Goal: Information Seeking & Learning: Learn about a topic

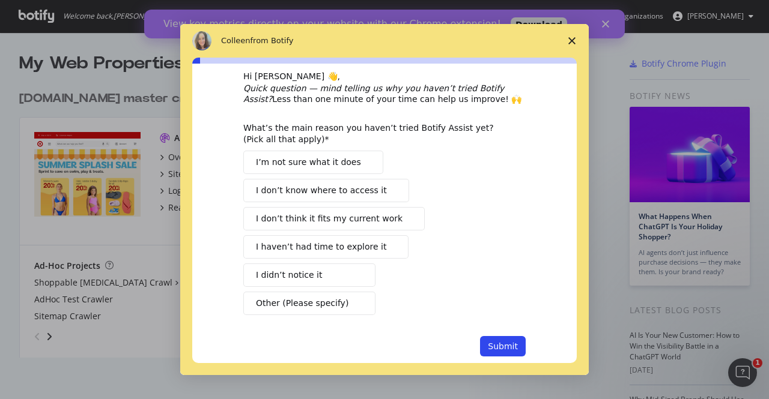
scroll to position [41, 0]
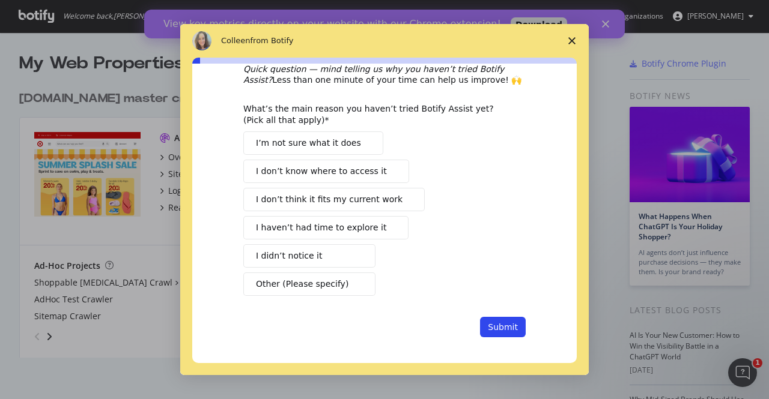
click at [575, 39] on icon "Close survey" at bounding box center [571, 40] width 7 height 7
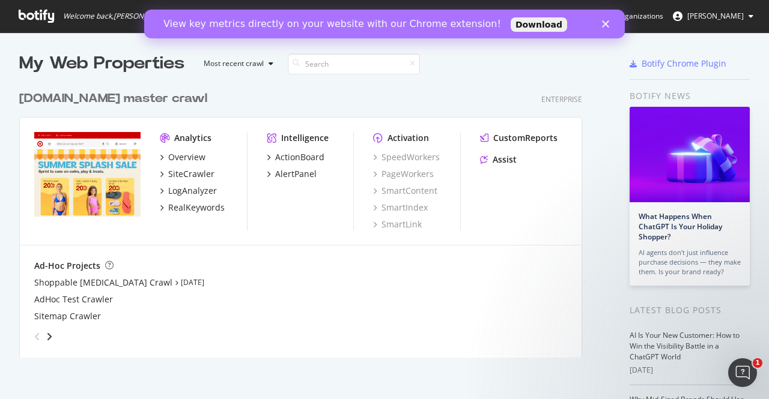
click at [608, 26] on polygon "Close" at bounding box center [605, 23] width 7 height 7
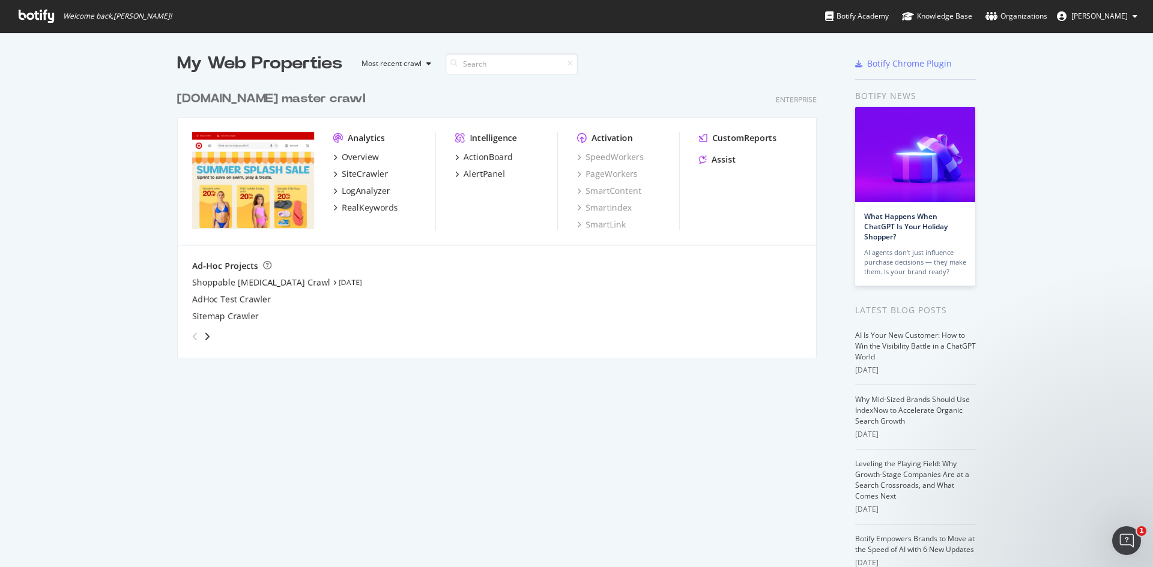
scroll to position [273, 640]
click at [333, 157] on icon "grid" at bounding box center [335, 157] width 4 height 6
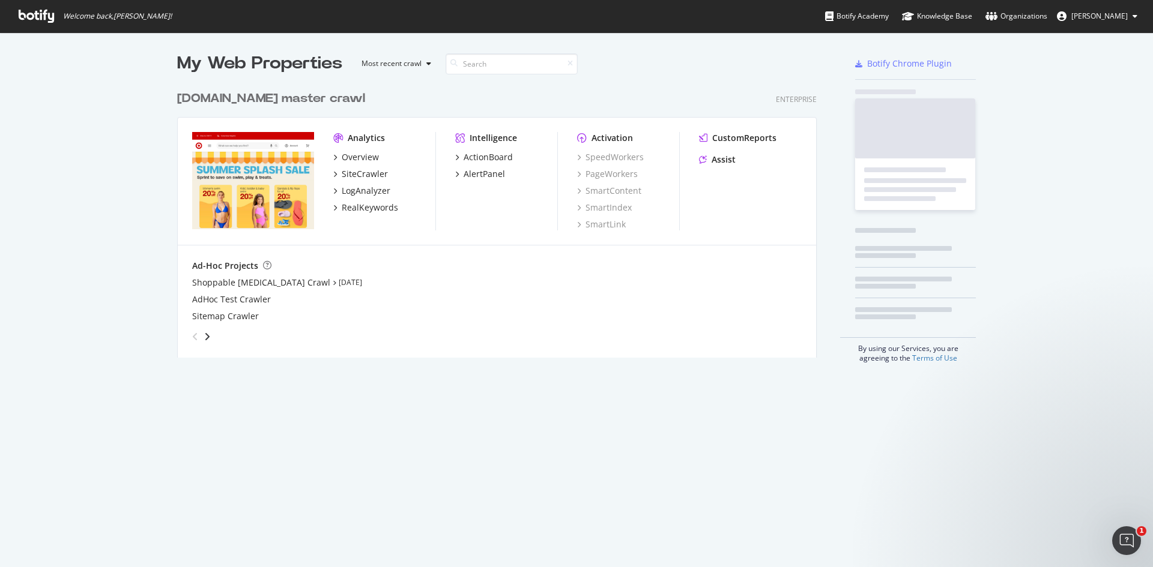
scroll to position [558, 1135]
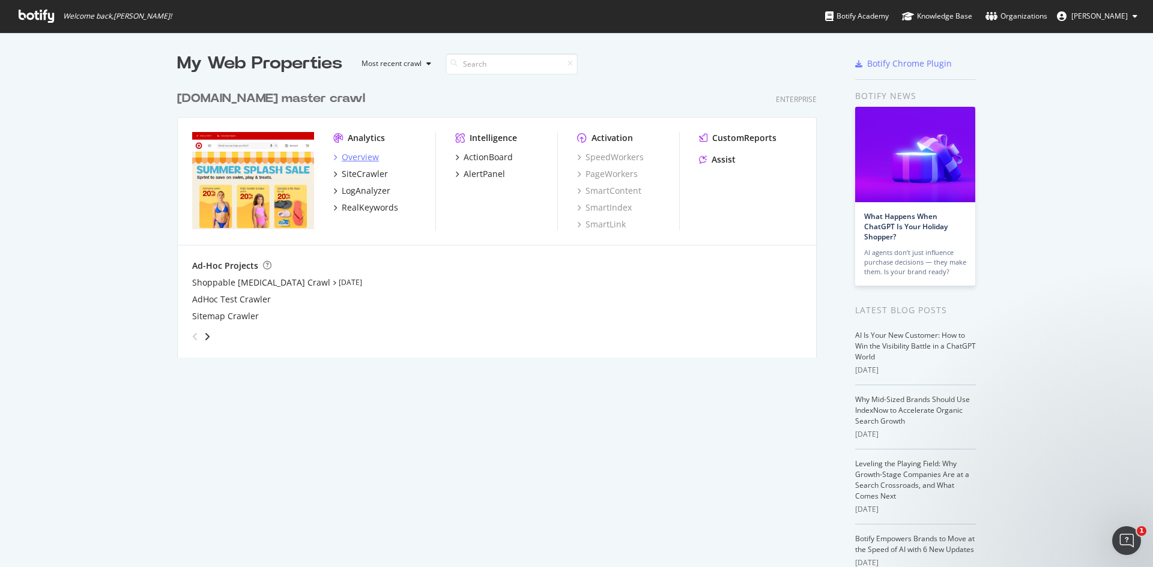
click at [360, 157] on div "Overview" at bounding box center [360, 157] width 37 height 12
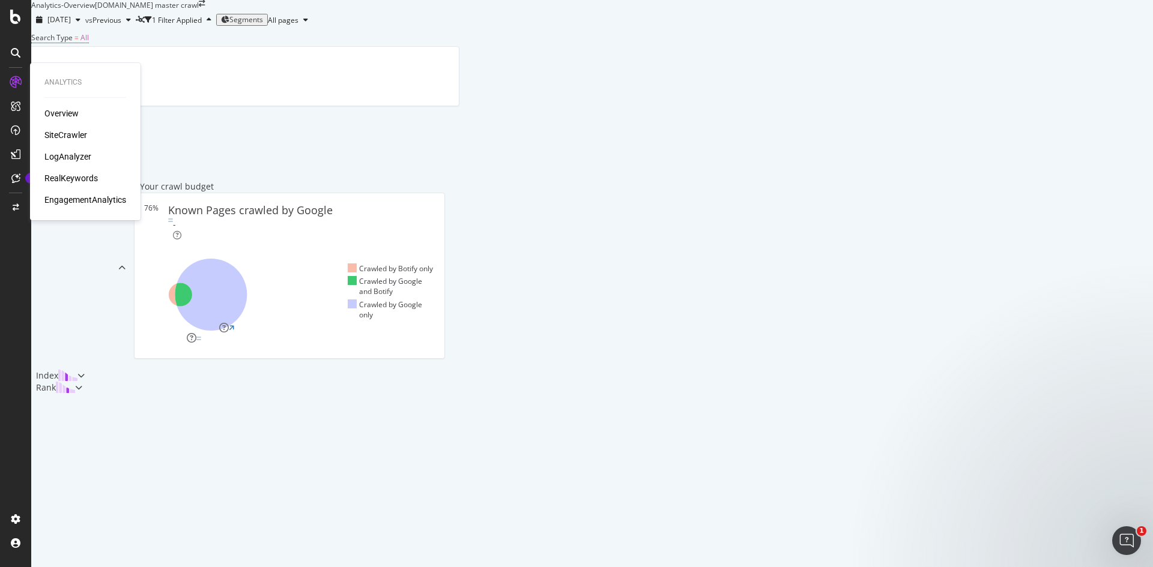
click at [76, 174] on div "RealKeywords" at bounding box center [70, 178] width 53 height 12
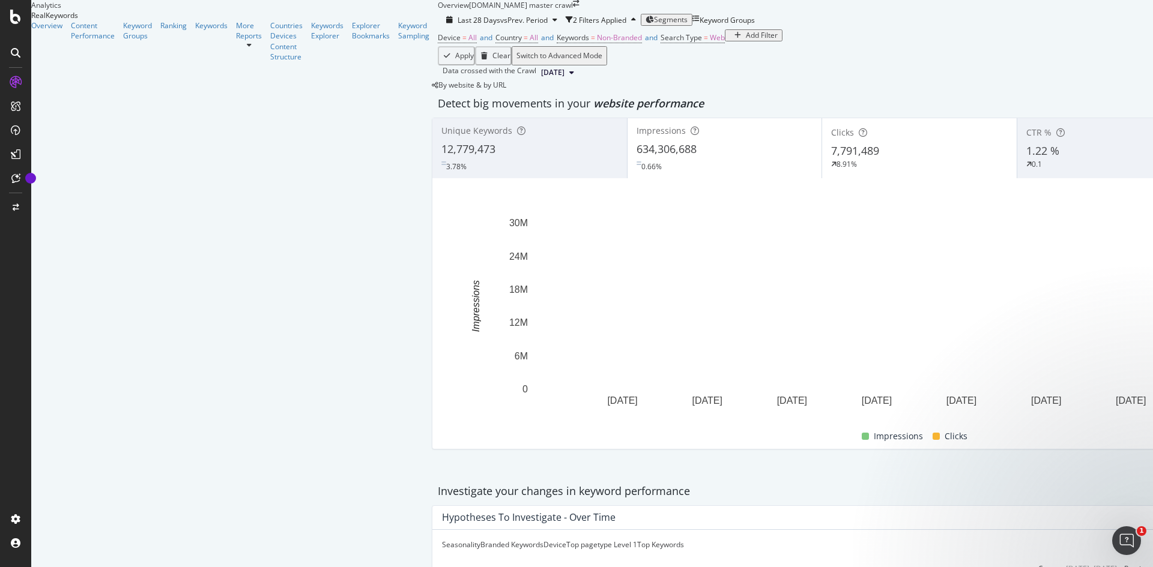
scroll to position [1081, 0]
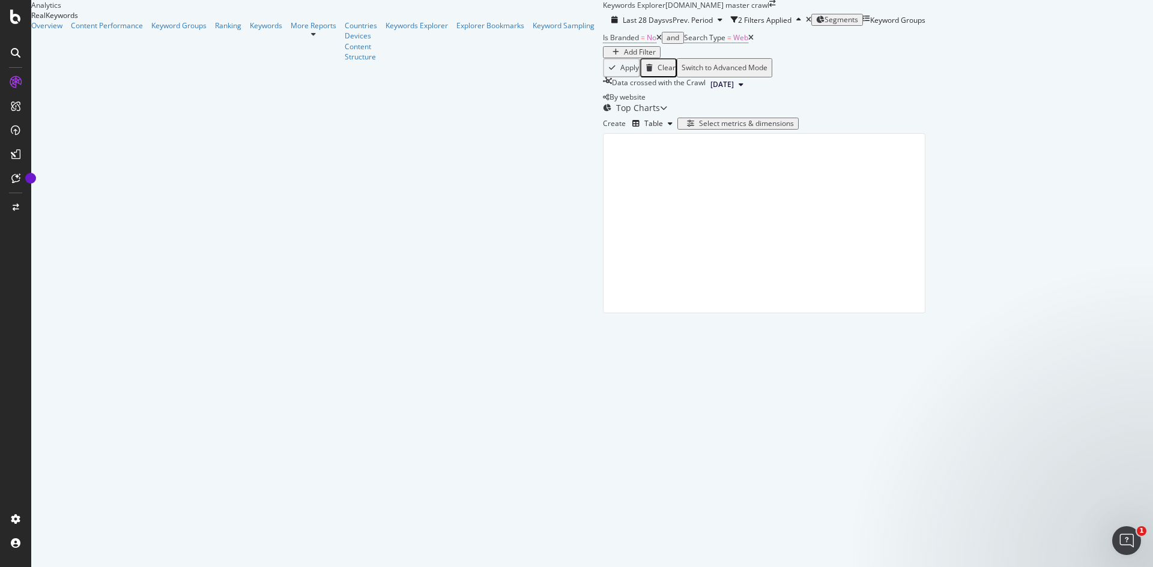
click at [706, 92] on button "[DATE]" at bounding box center [727, 84] width 43 height 14
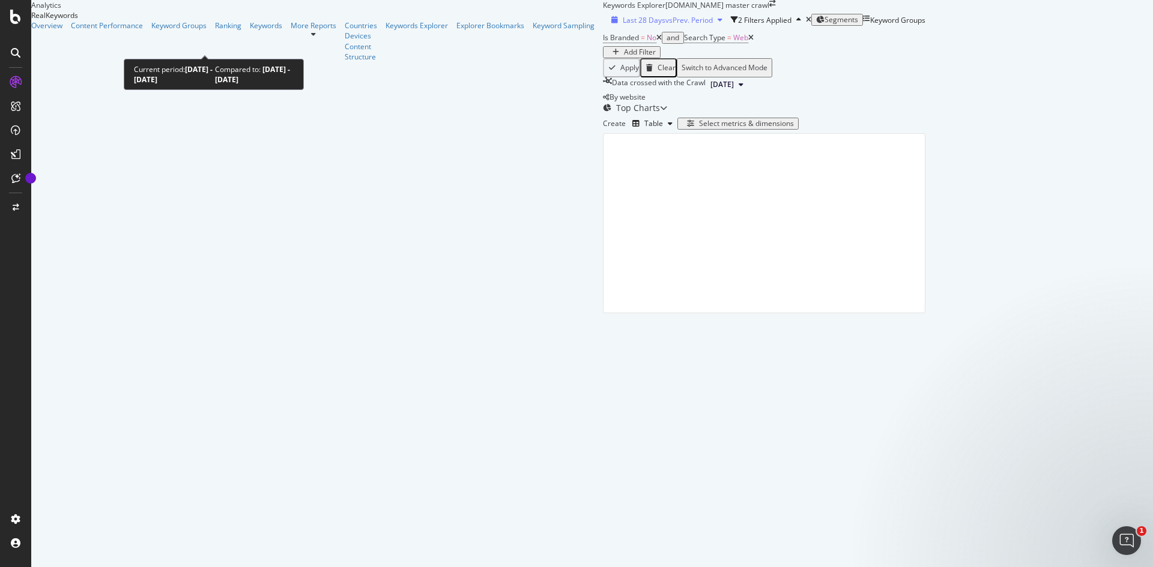
click at [665, 25] on span "vs Prev. Period" at bounding box center [688, 20] width 47 height 10
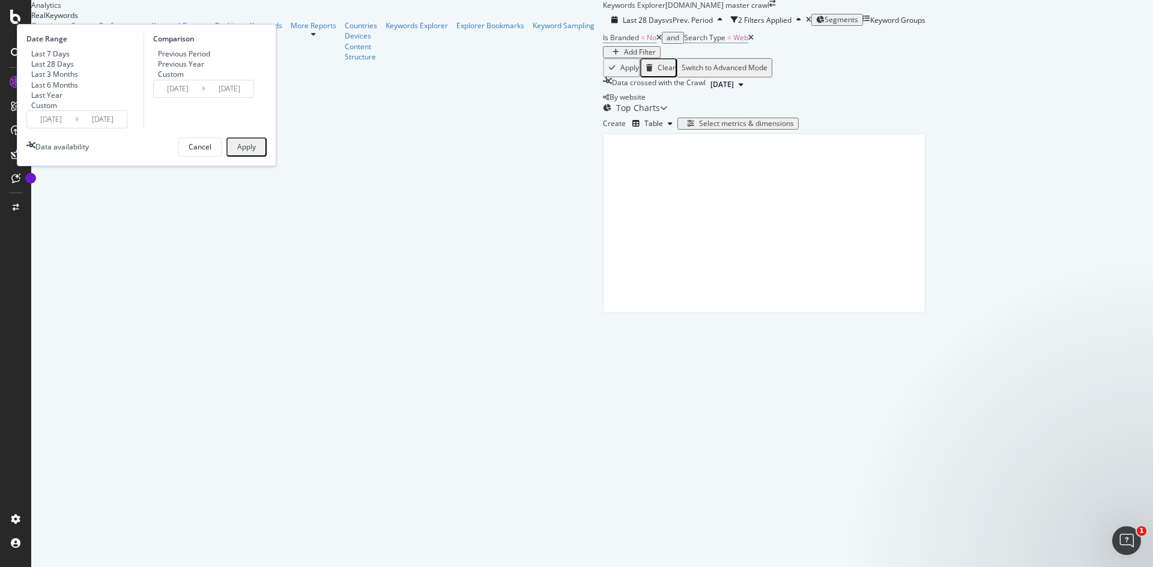
click at [62, 100] on div "Last Year" at bounding box center [46, 95] width 31 height 10
type input "[DATE]"
click at [204, 69] on div "Previous Year" at bounding box center [181, 64] width 46 height 10
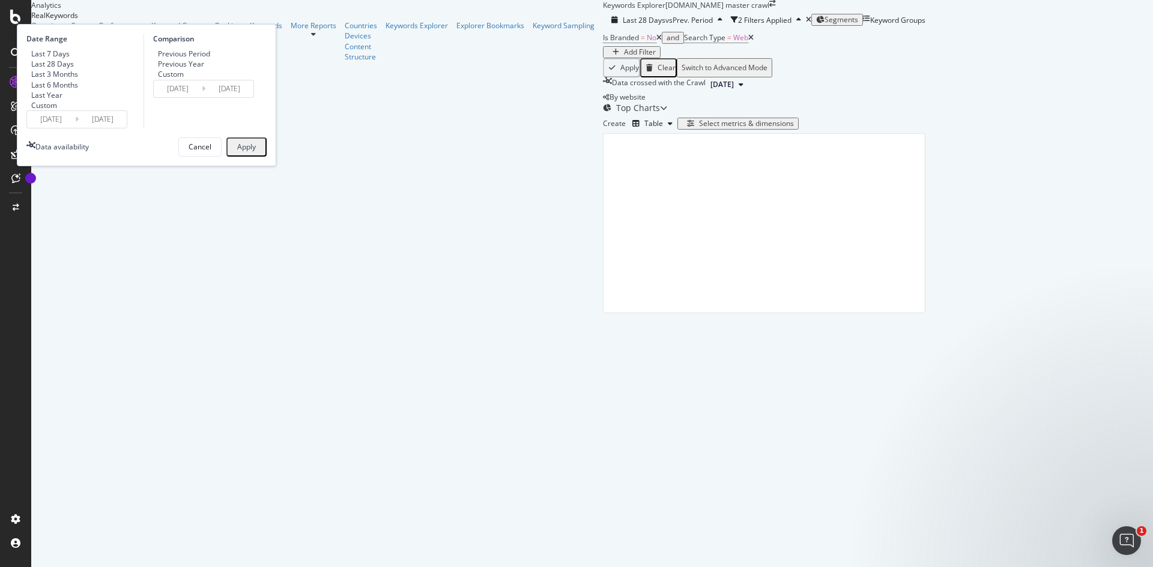
type input "[DATE]"
click at [153, 59] on div "Previous Period" at bounding box center [153, 54] width 0 height 10
type input "[DATE]"
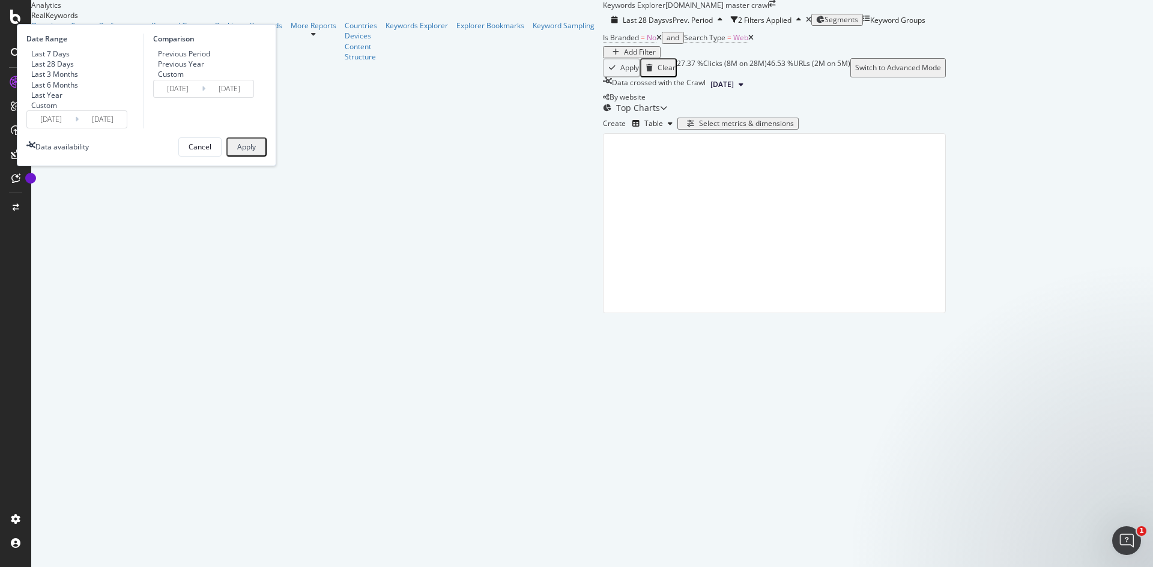
click at [256, 151] on div "Apply" at bounding box center [246, 147] width 19 height 8
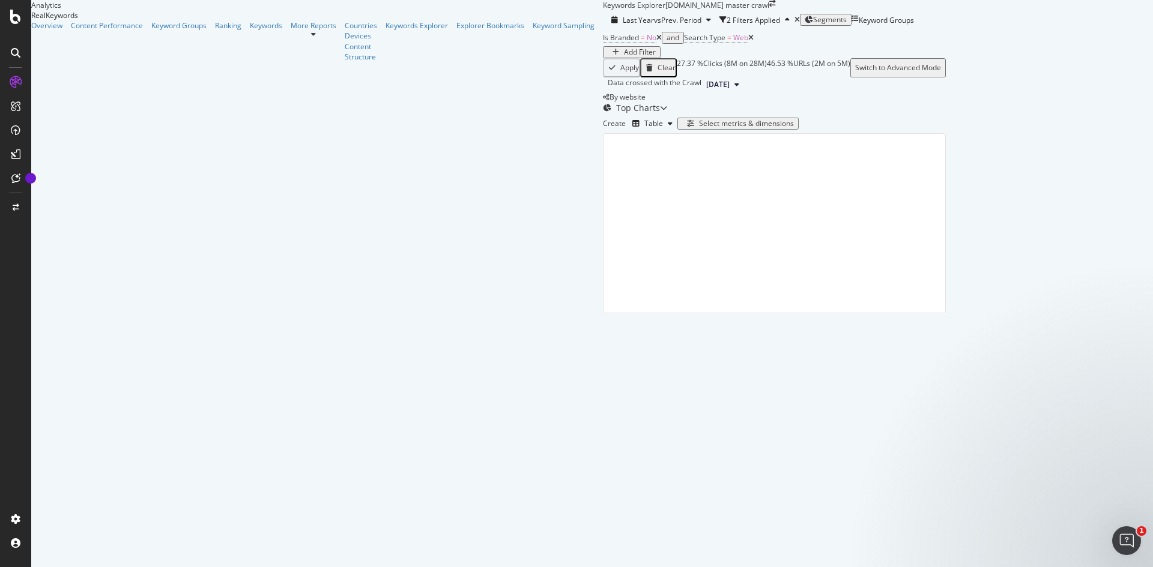
click at [768, 25] on span "Segments" at bounding box center [830, 19] width 34 height 10
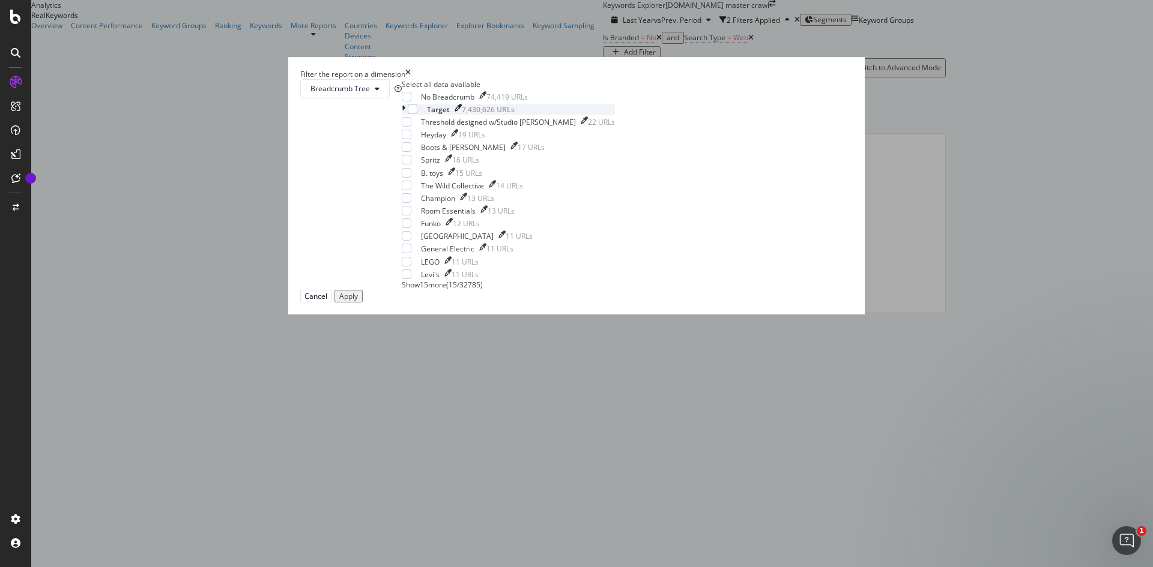
click at [405, 115] on icon "modal" at bounding box center [404, 109] width 4 height 10
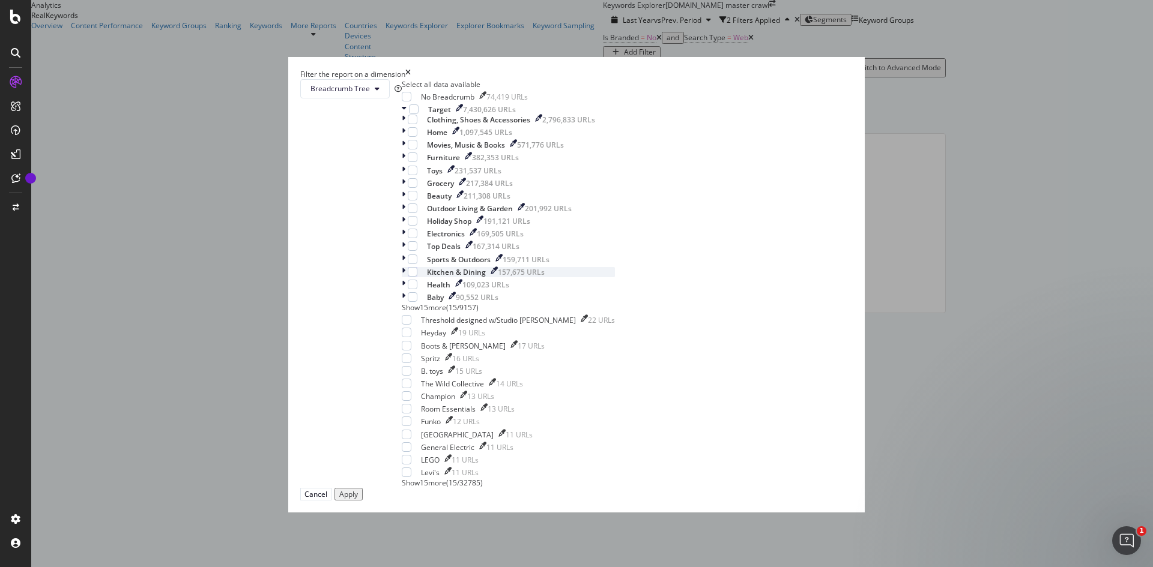
click at [405, 277] on icon "modal" at bounding box center [404, 272] width 4 height 10
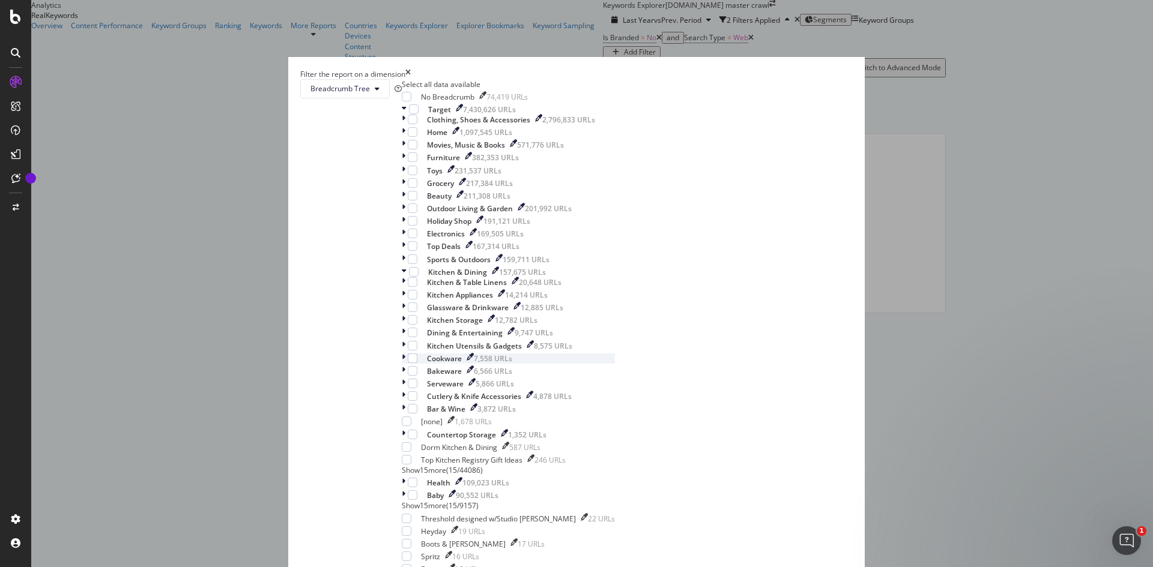
click at [462, 354] on div "Cookware" at bounding box center [444, 359] width 35 height 10
click at [419, 354] on div "modal" at bounding box center [414, 359] width 10 height 10
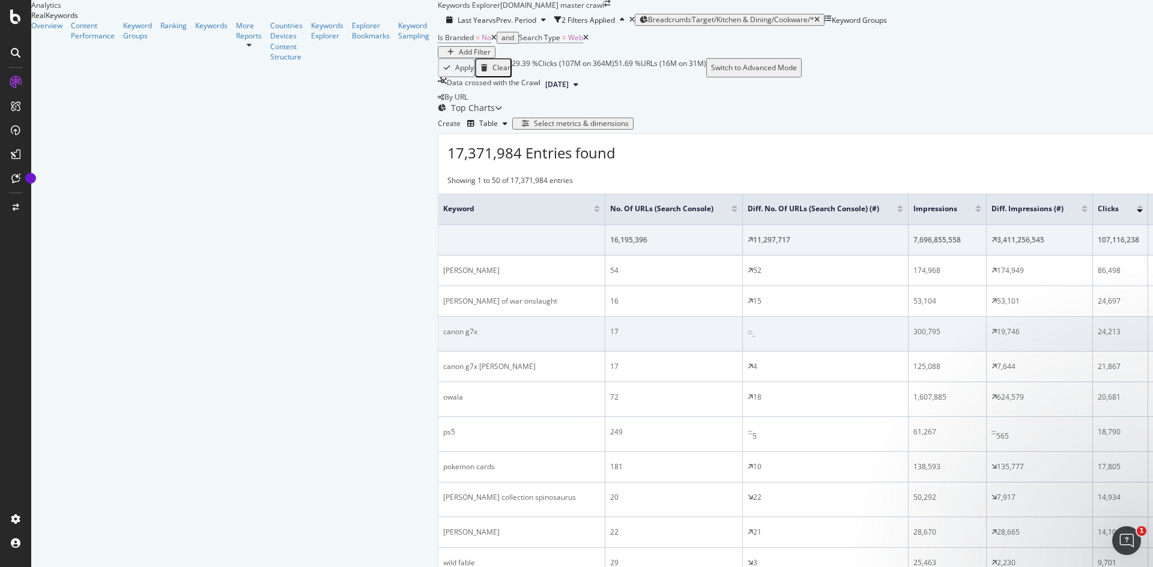
scroll to position [60, 0]
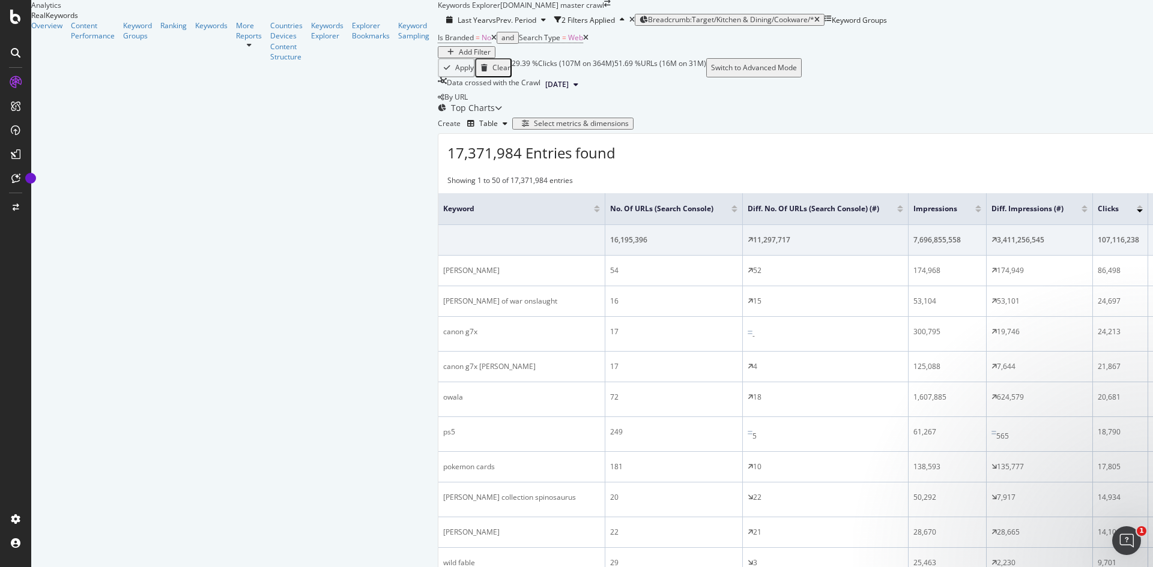
click at [768, 208] on div at bounding box center [978, 206] width 6 height 3
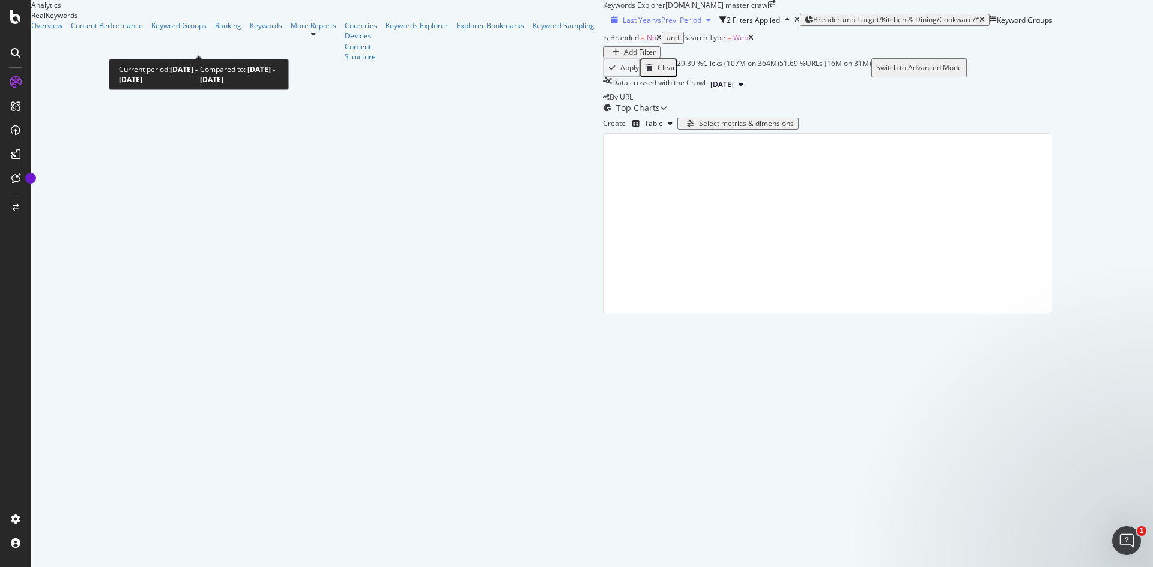
click at [654, 25] on span "vs Prev. Period" at bounding box center [677, 20] width 47 height 10
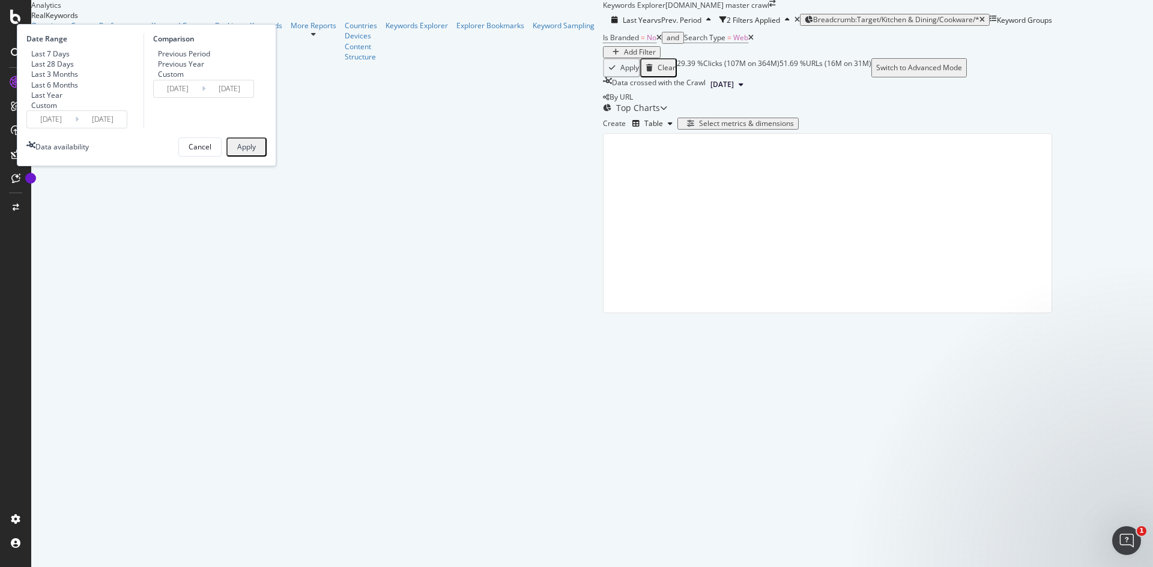
click at [210, 69] on div "Previous Year" at bounding box center [181, 64] width 57 height 10
type input "[DATE]"
click at [603, 58] on div "Is Branded = No and Search Type = Web Add Filter" at bounding box center [827, 43] width 449 height 29
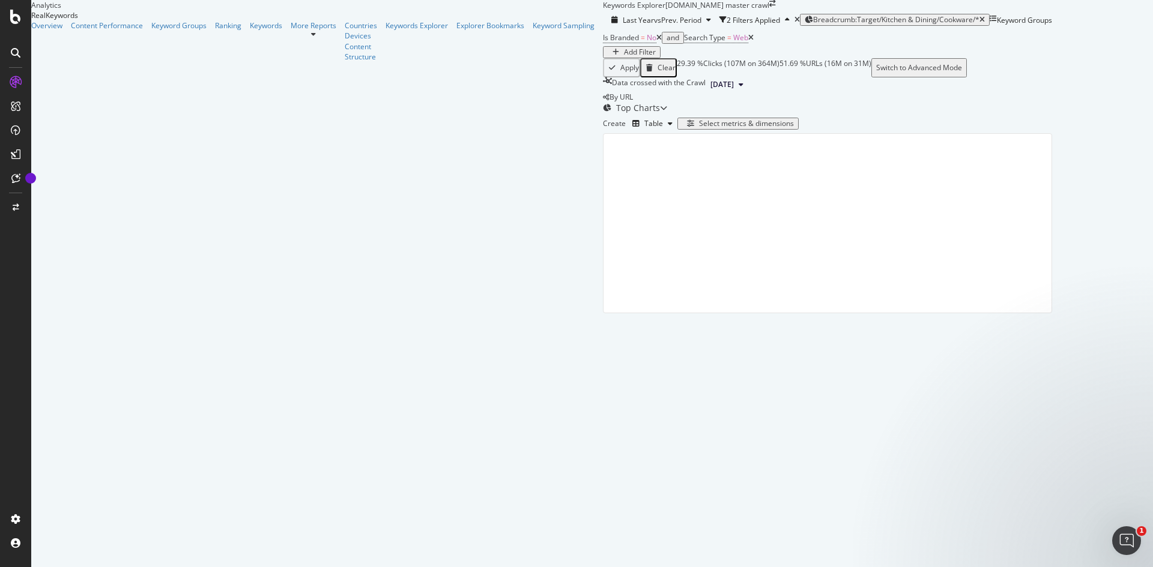
click at [603, 114] on div "Top Charts" at bounding box center [635, 108] width 64 height 12
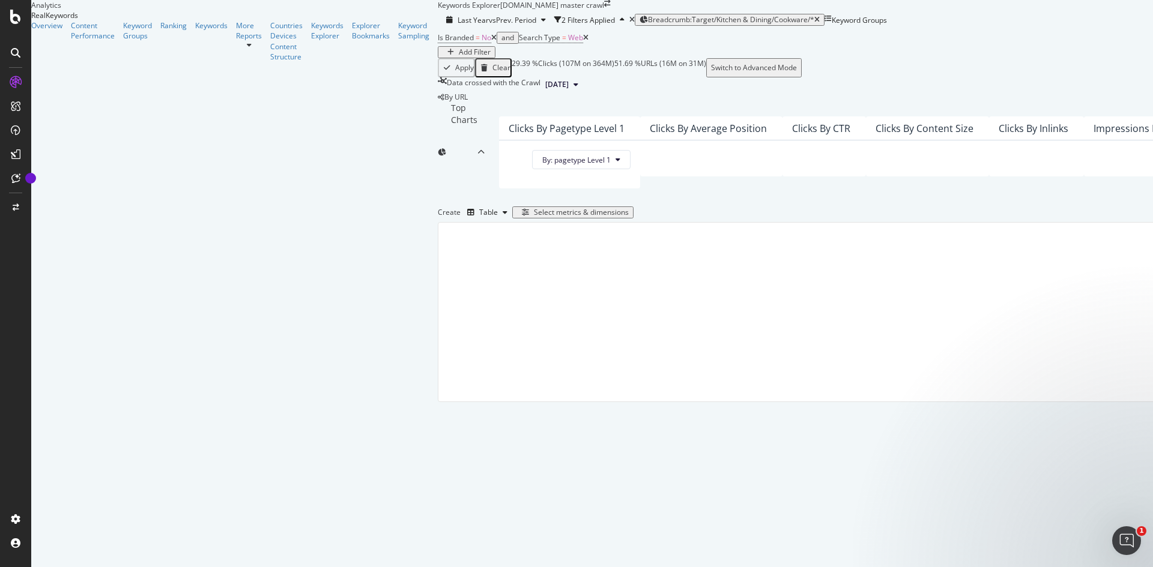
click at [438, 168] on div "Top Charts" at bounding box center [461, 152] width 47 height 101
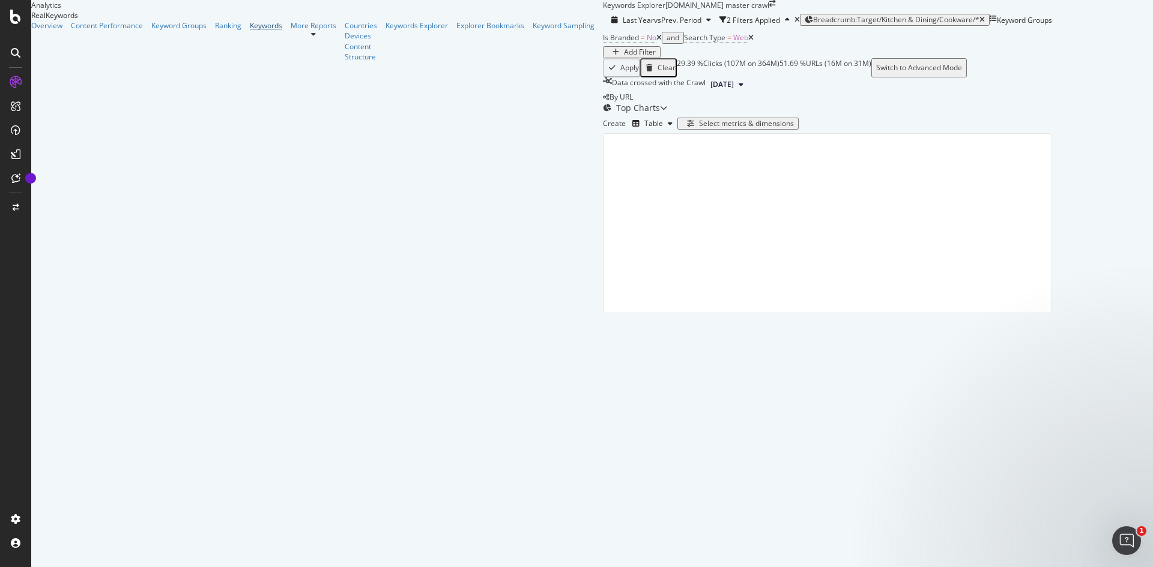
click at [250, 31] on div "Keywords" at bounding box center [266, 25] width 32 height 10
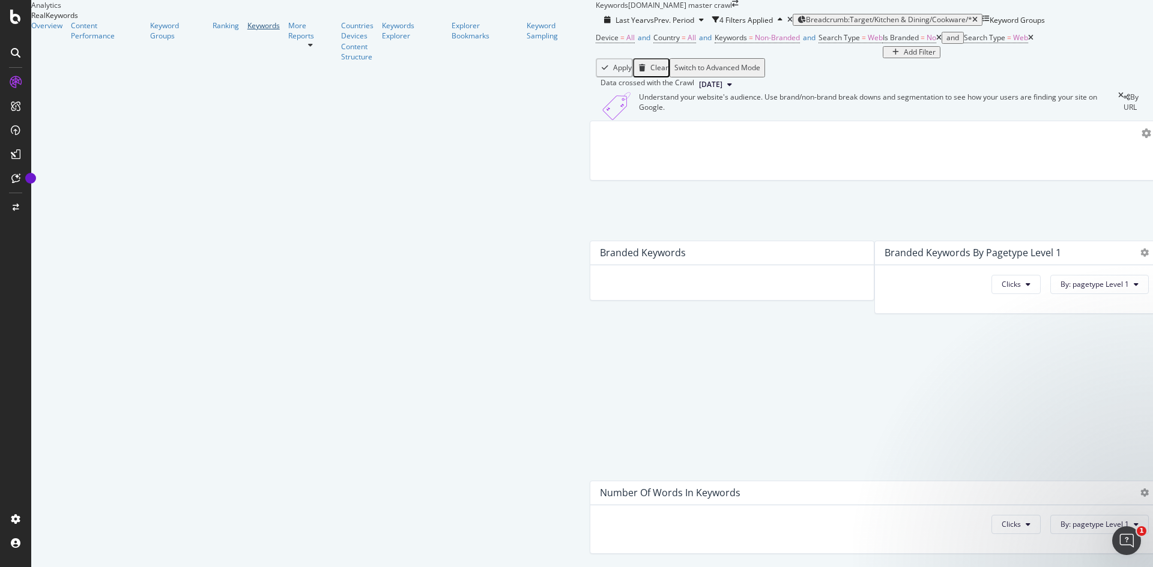
scroll to position [34, 0]
click at [768, 14] on span "Breadcrumb: Target/Kitchen & Dining/Cookware/*" at bounding box center [889, 19] width 166 height 10
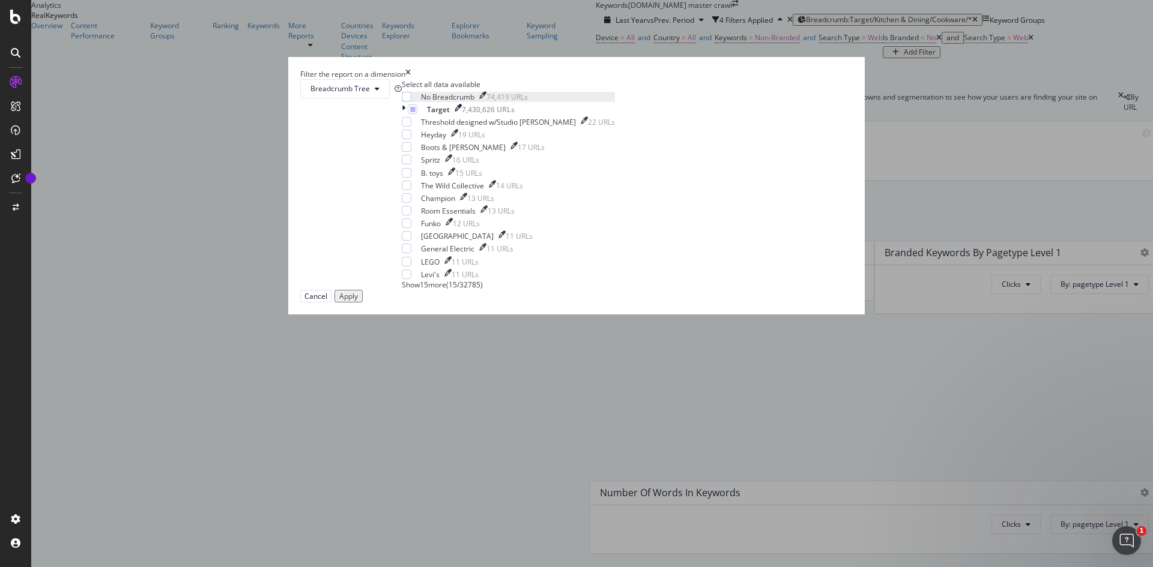
scroll to position [0, 0]
click at [411, 79] on icon "times" at bounding box center [407, 74] width 5 height 10
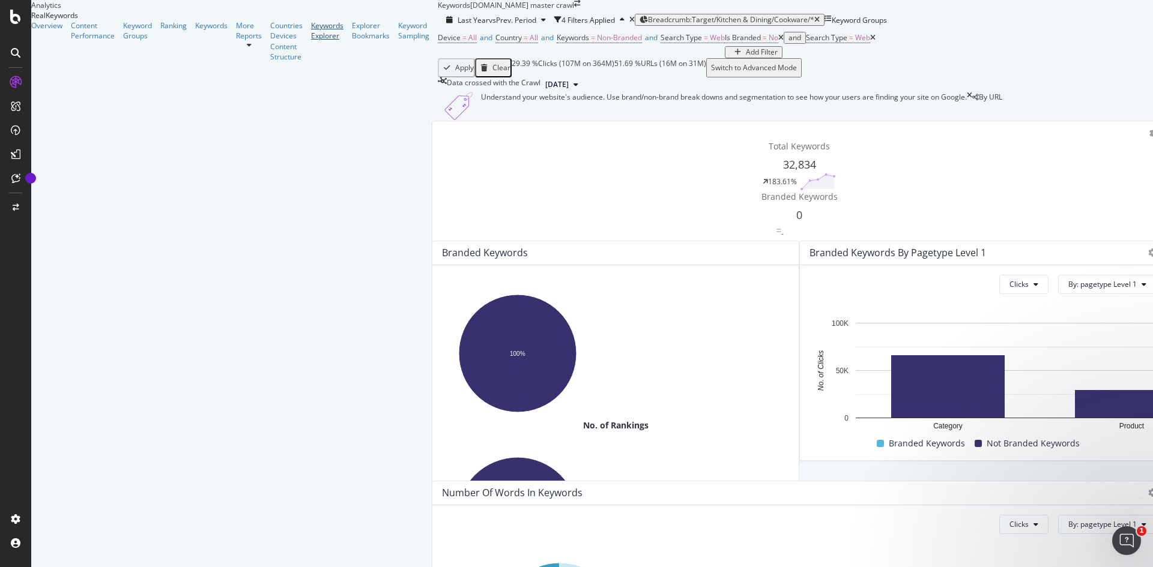
click at [311, 41] on div "Keywords Explorer" at bounding box center [327, 30] width 32 height 20
